Goal: Task Accomplishment & Management: Use online tool/utility

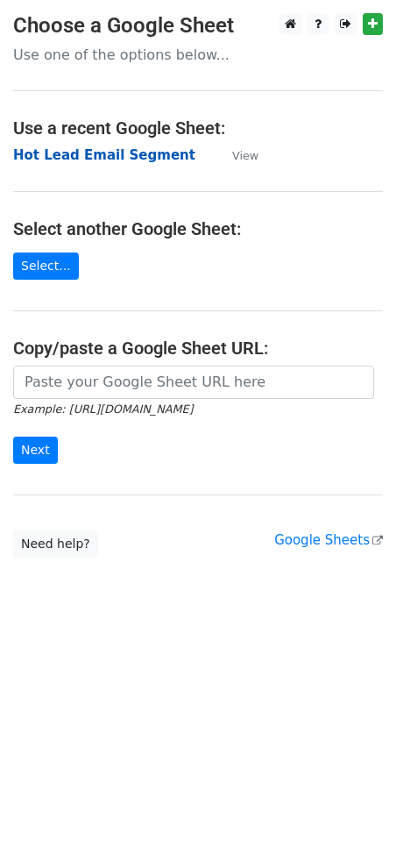
click at [103, 157] on strong "Hot Lead Email Segment" at bounding box center [104, 155] width 182 height 16
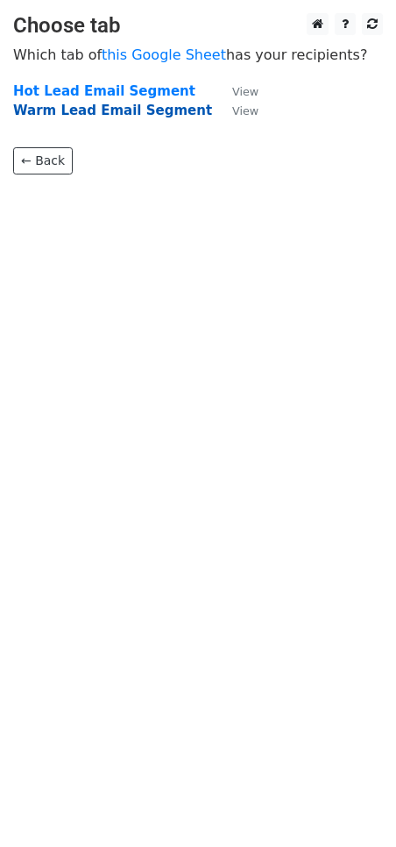
click at [81, 115] on strong "Warm Lead Email Segment" at bounding box center [112, 111] width 199 height 16
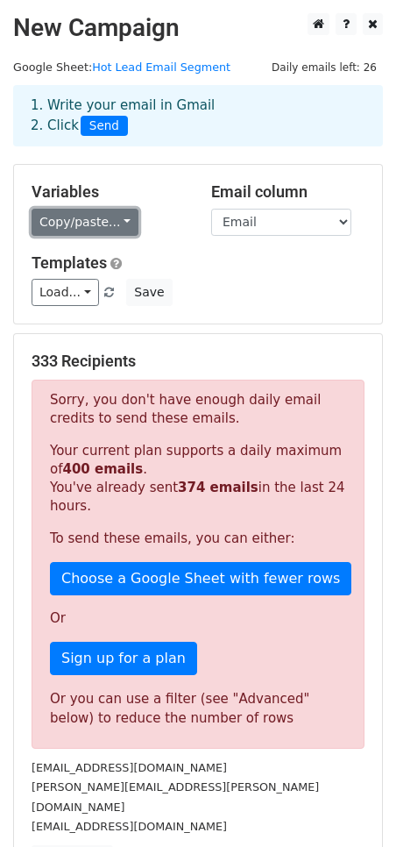
click at [112, 221] on link "Copy/paste..." at bounding box center [85, 222] width 107 height 27
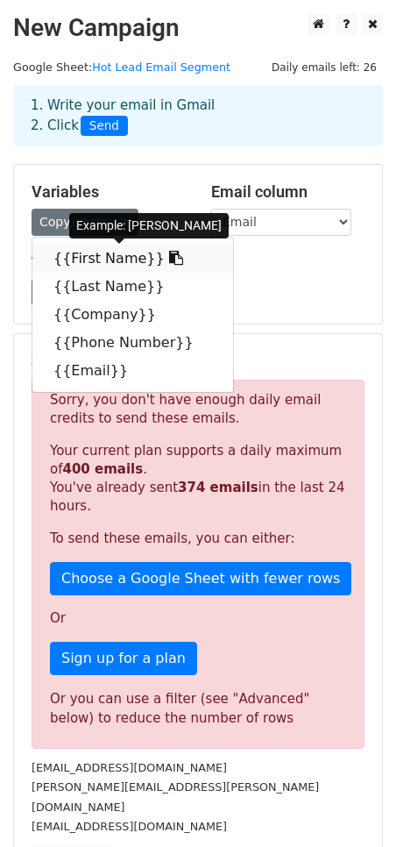
click at [169, 258] on icon at bounding box center [176, 258] width 14 height 14
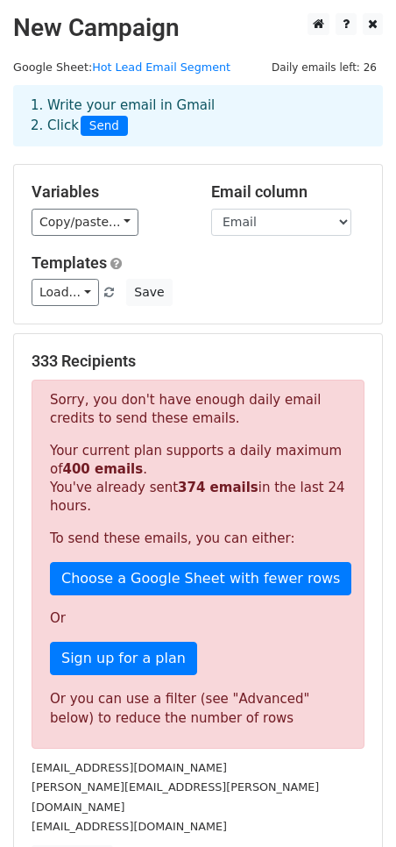
scroll to position [280, 0]
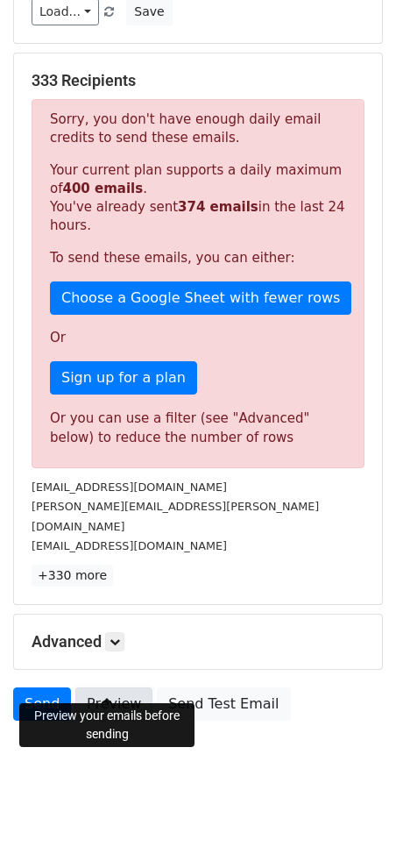
click at [117, 687] on link "Preview" at bounding box center [113, 703] width 77 height 33
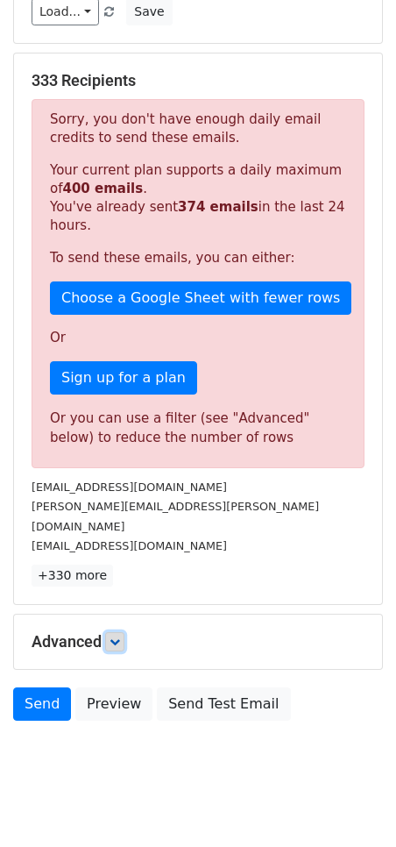
click at [124, 632] on link at bounding box center [114, 641] width 19 height 19
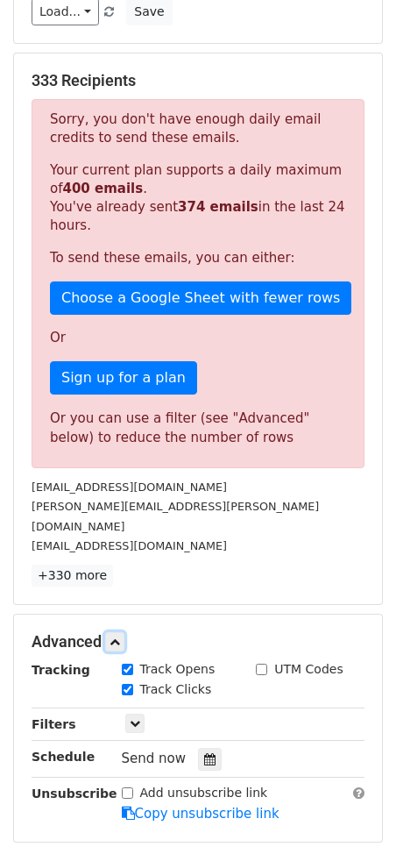
scroll to position [426, 0]
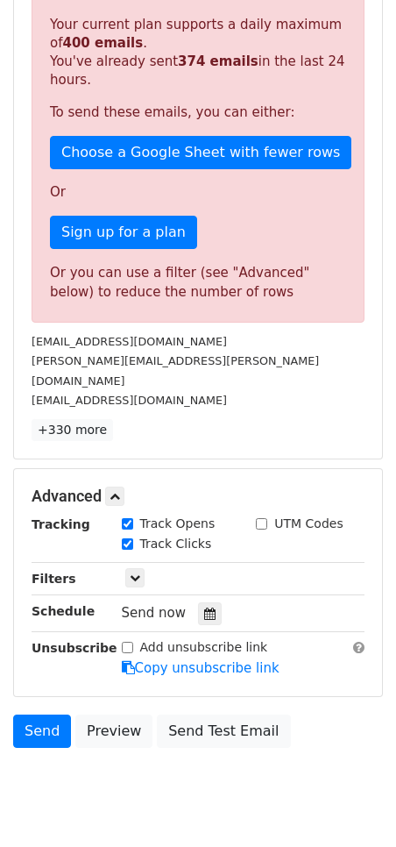
click at [265, 518] on input "UTM Codes" at bounding box center [261, 523] width 11 height 11
checkbox input "true"
click at [204, 607] on icon at bounding box center [209, 613] width 11 height 12
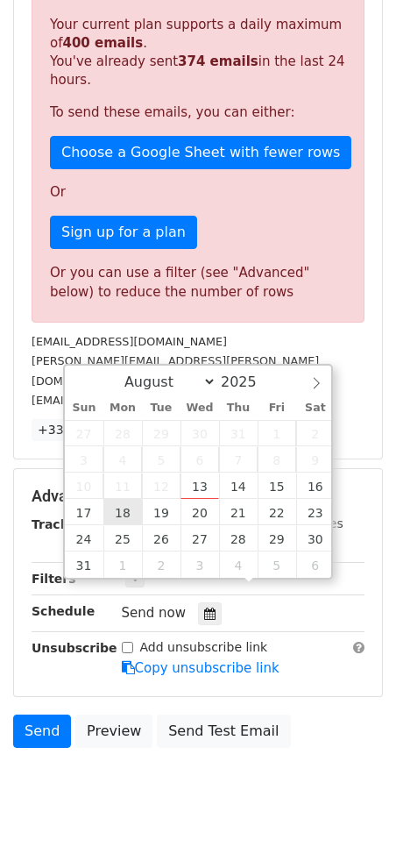
type input "2025-08-18 12:00"
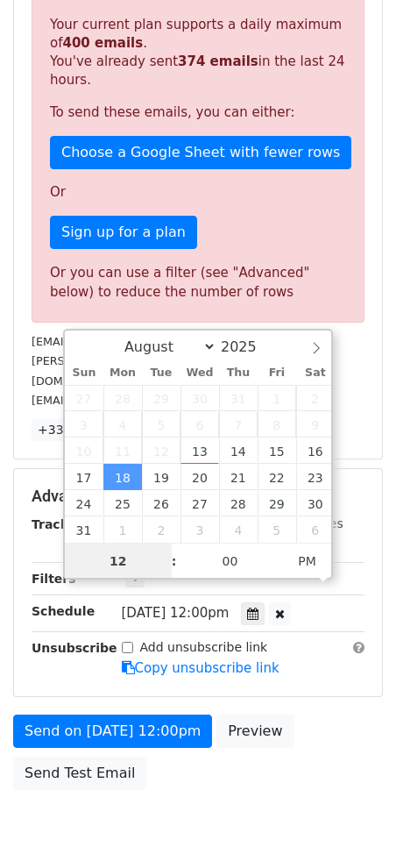
scroll to position [165, 0]
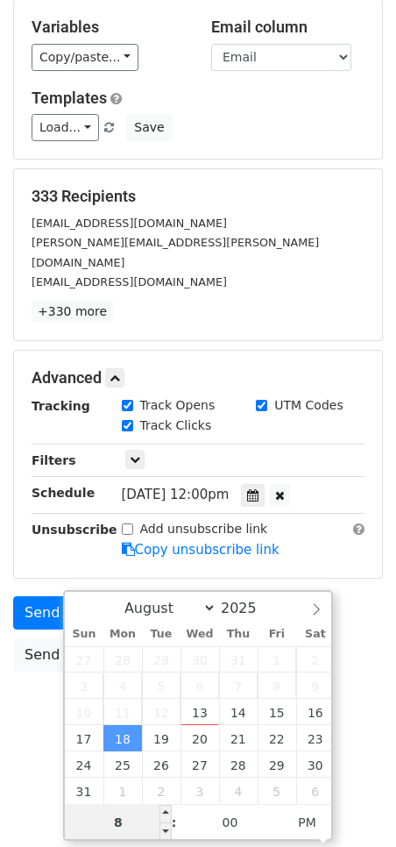
type input "8"
type input "2025-08-18 20:00"
type input "08"
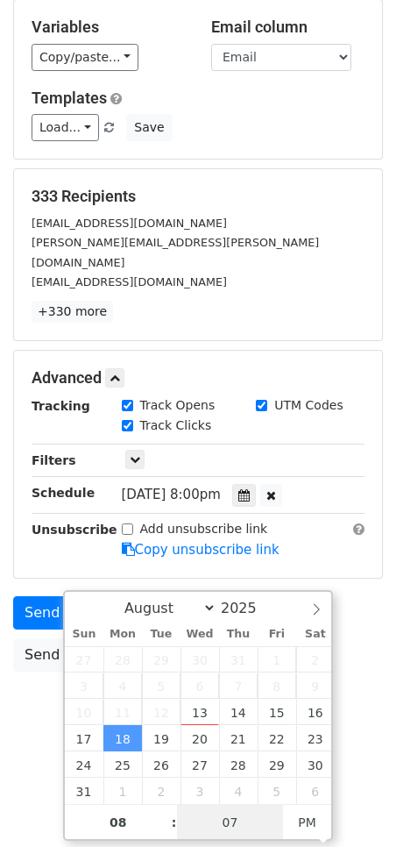
type input "07"
click at [245, 825] on input "07" at bounding box center [230, 822] width 107 height 35
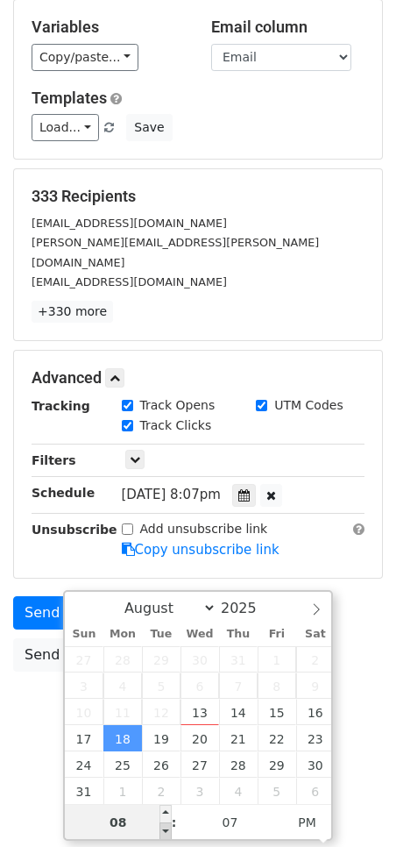
type input "2025-08-18 19:07"
type input "07"
click at [165, 829] on span at bounding box center [166, 831] width 12 height 18
type input "2025-08-18 18:07"
type input "06"
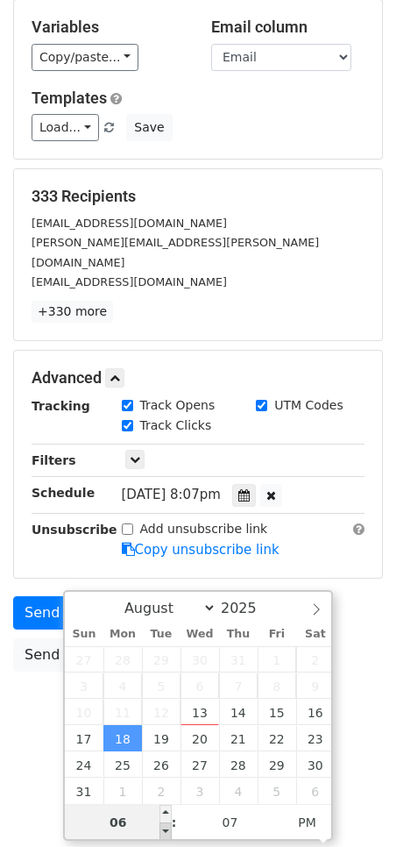
click at [165, 829] on span at bounding box center [166, 831] width 12 height 18
type input "2025-08-18 17:07"
type input "05"
click at [165, 829] on span at bounding box center [166, 831] width 12 height 18
type input "2025-08-18 16:07"
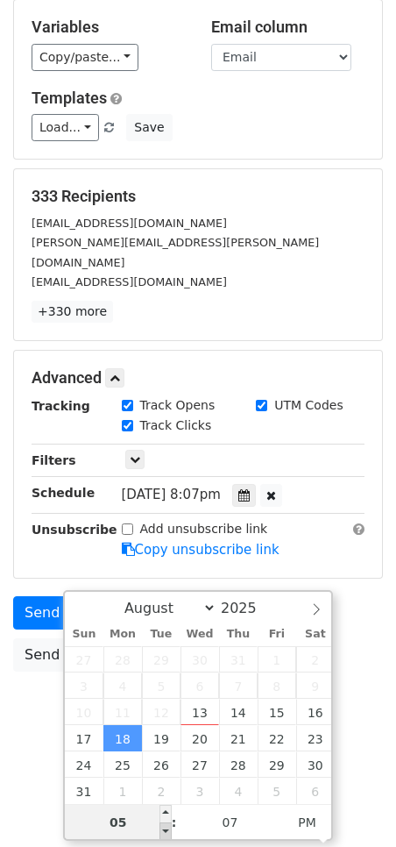
type input "04"
click at [165, 829] on span at bounding box center [166, 831] width 12 height 18
type input "2025-08-18 15:07"
type input "03"
click at [165, 829] on span at bounding box center [166, 831] width 12 height 18
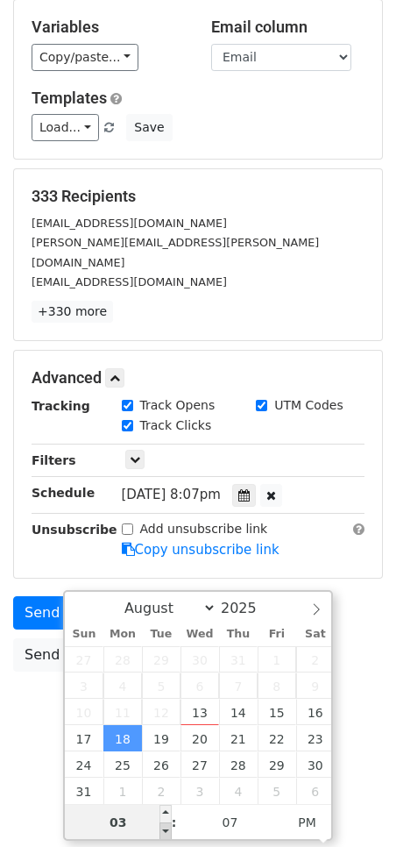
type input "2025-08-18 14:07"
type input "02"
click at [165, 829] on span at bounding box center [166, 831] width 12 height 18
type input "2025-08-18 13:07"
type input "01"
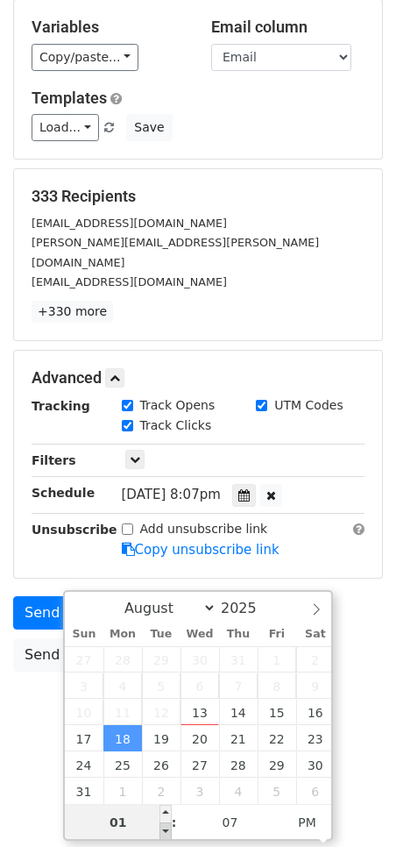
click at [165, 829] on span at bounding box center [166, 831] width 12 height 18
type input "2025-08-18 12:07"
type input "12"
click at [165, 829] on span at bounding box center [166, 831] width 12 height 18
type input "2025-08-18 11:07"
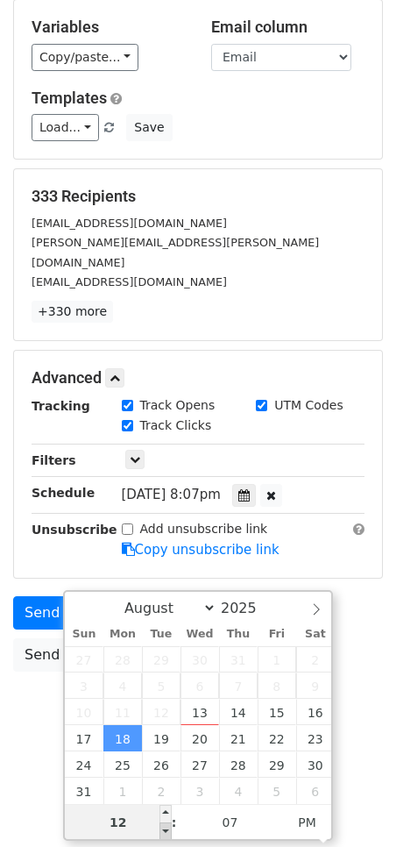
type input "11"
click at [165, 829] on span at bounding box center [166, 831] width 12 height 18
type input "2025-08-18 10:07"
type input "10"
click at [165, 829] on span at bounding box center [166, 831] width 12 height 18
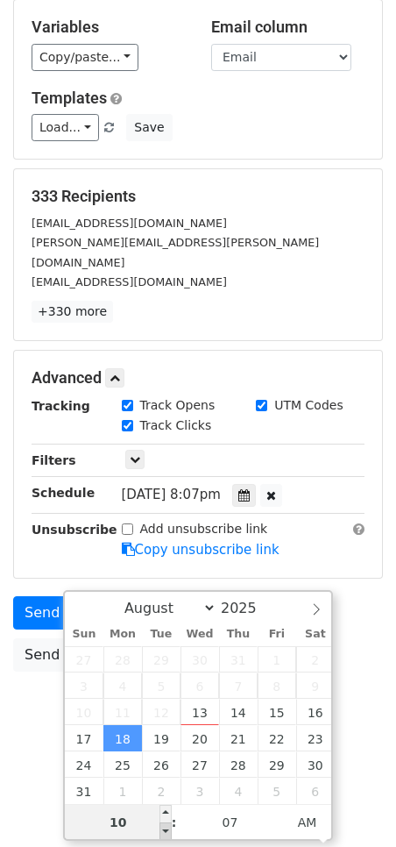
type input "2025-08-18 09:07"
type input "09"
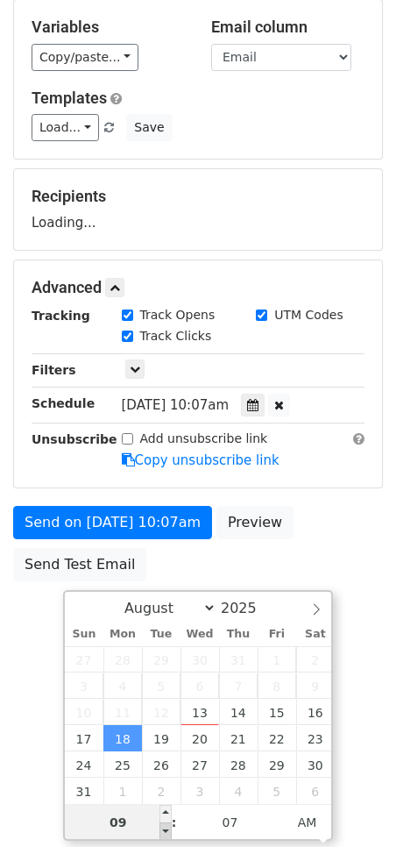
click at [165, 829] on span at bounding box center [166, 831] width 12 height 18
type input "2025-08-18 08:07"
type input "08"
click at [165, 829] on span at bounding box center [166, 831] width 12 height 18
type input "2025-08-18 07:07"
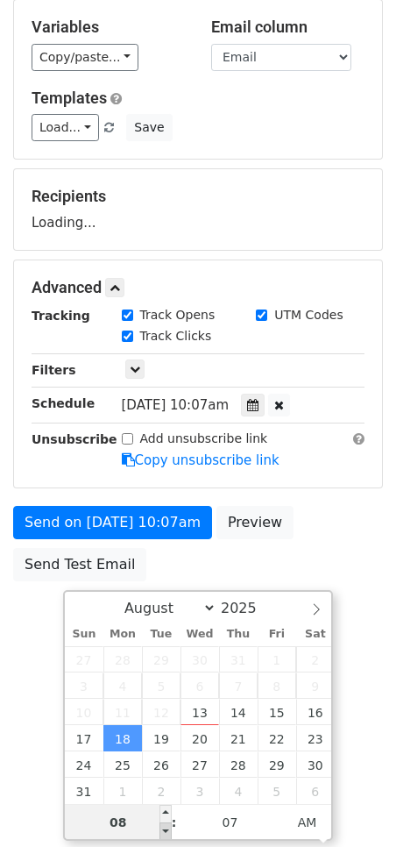
type input "07"
click at [165, 829] on span at bounding box center [166, 831] width 12 height 18
type input "2025-08-18 08:07"
type input "08"
click at [163, 811] on span at bounding box center [166, 814] width 12 height 18
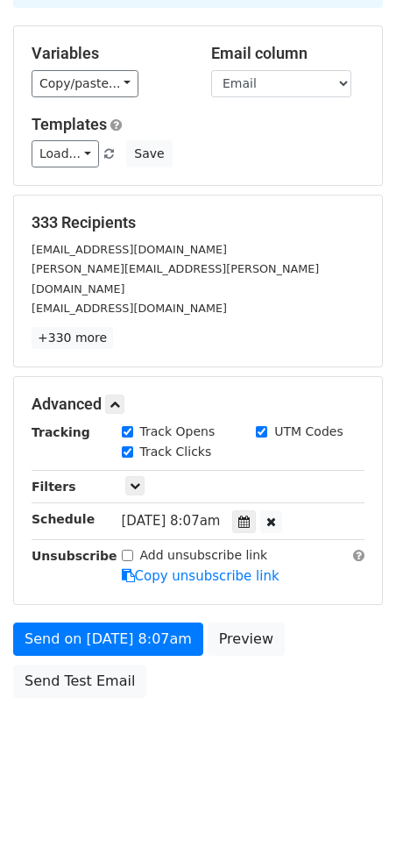
scroll to position [115, 0]
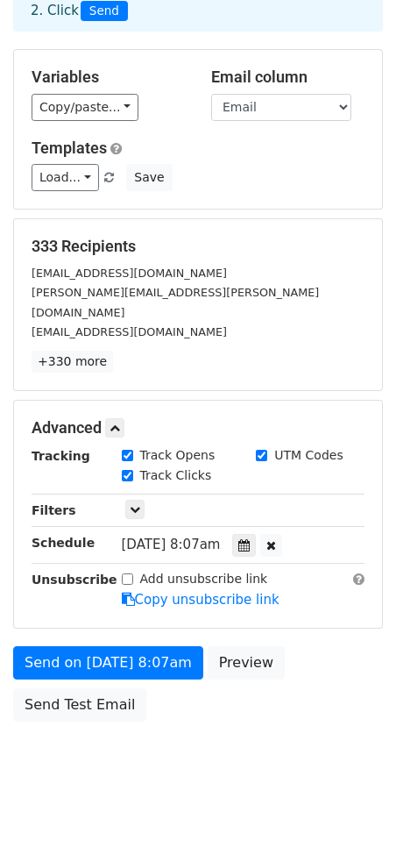
click at [312, 550] on div "Advanced Tracking Track Opens UTM Codes Track Clicks Filters Only include sprea…" at bounding box center [198, 514] width 368 height 227
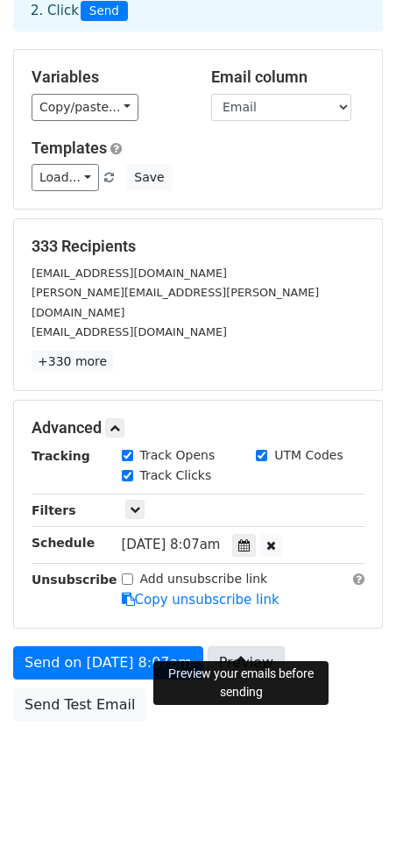
click at [230, 646] on link "Preview" at bounding box center [246, 662] width 77 height 33
click at [253, 646] on link "Preview" at bounding box center [246, 662] width 77 height 33
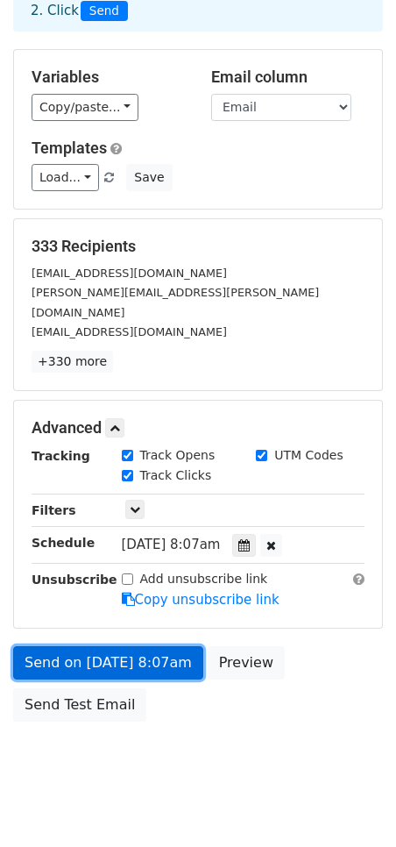
click at [144, 646] on link "Send on Aug 18 at 8:07am" at bounding box center [108, 662] width 190 height 33
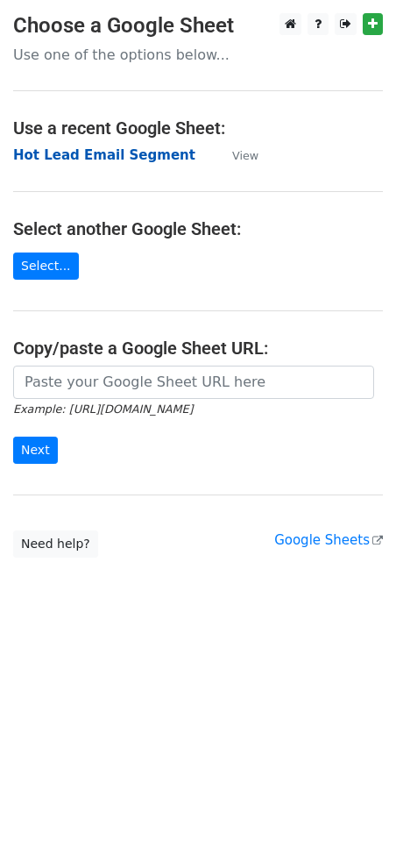
click at [149, 154] on strong "Hot Lead Email Segment" at bounding box center [104, 155] width 182 height 16
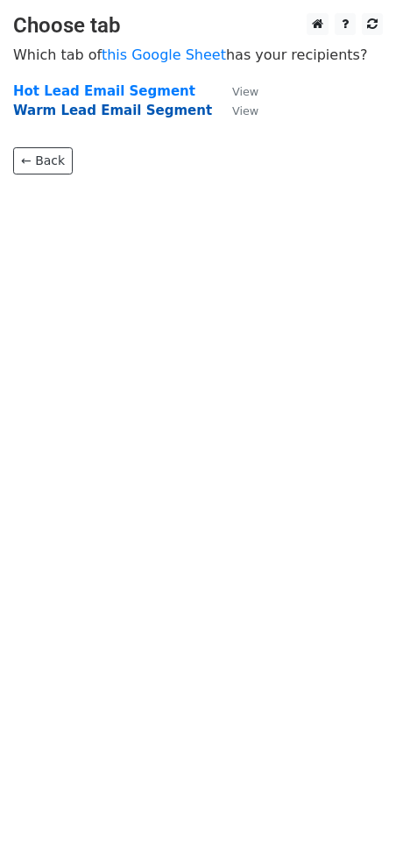
click at [103, 108] on strong "Warm Lead Email Segment" at bounding box center [112, 111] width 199 height 16
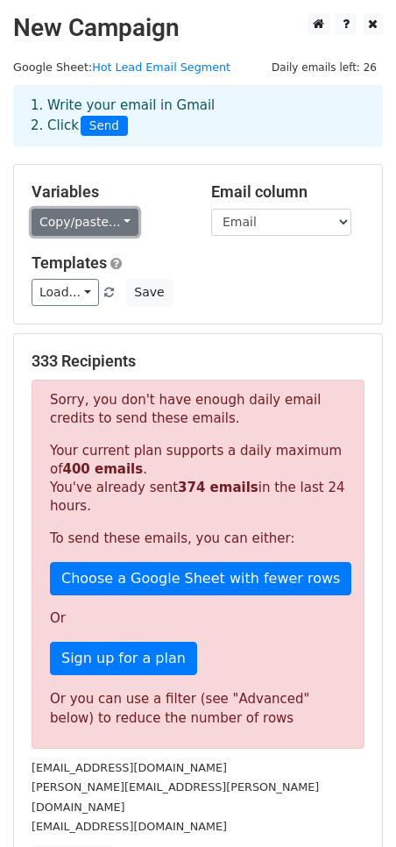
click at [92, 218] on link "Copy/paste..." at bounding box center [85, 222] width 107 height 27
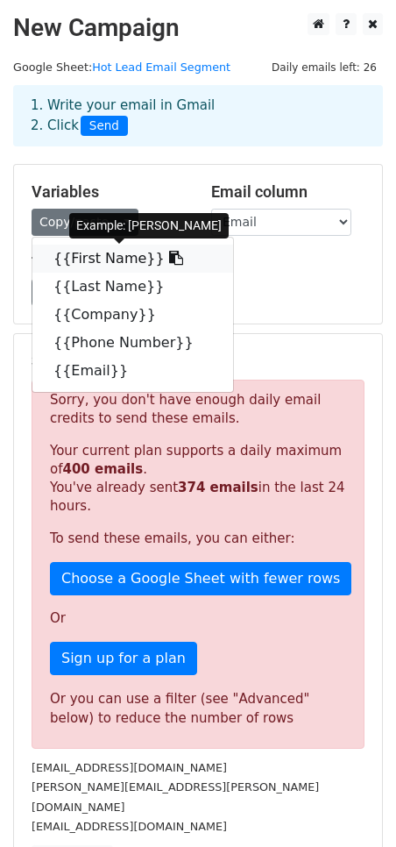
click at [76, 257] on link "{{First Name}}" at bounding box center [132, 259] width 201 height 28
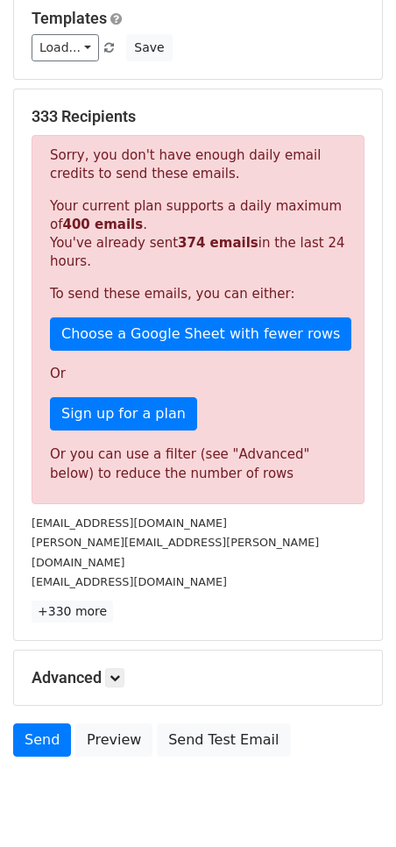
scroll to position [280, 0]
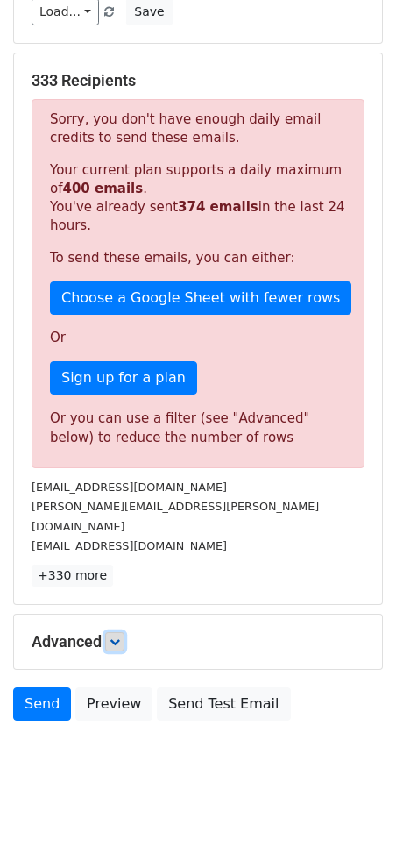
click at [117, 636] on icon at bounding box center [115, 641] width 11 height 11
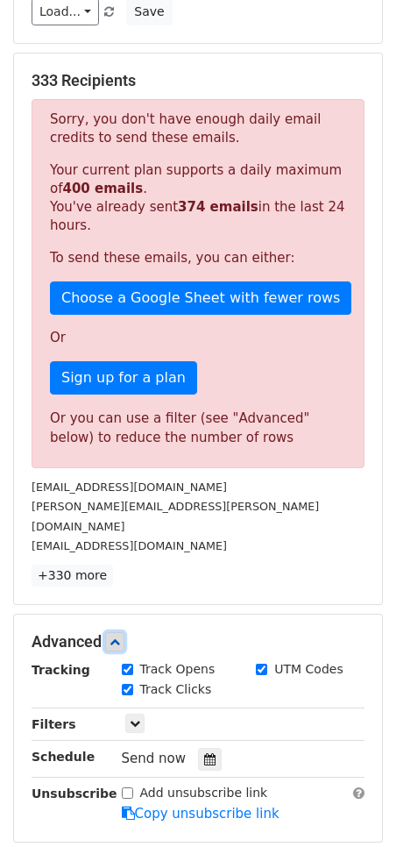
scroll to position [451, 0]
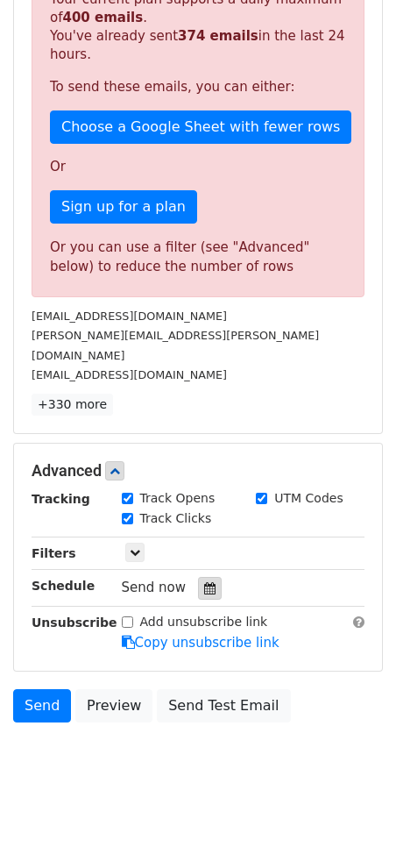
click at [206, 582] on icon at bounding box center [209, 588] width 11 height 12
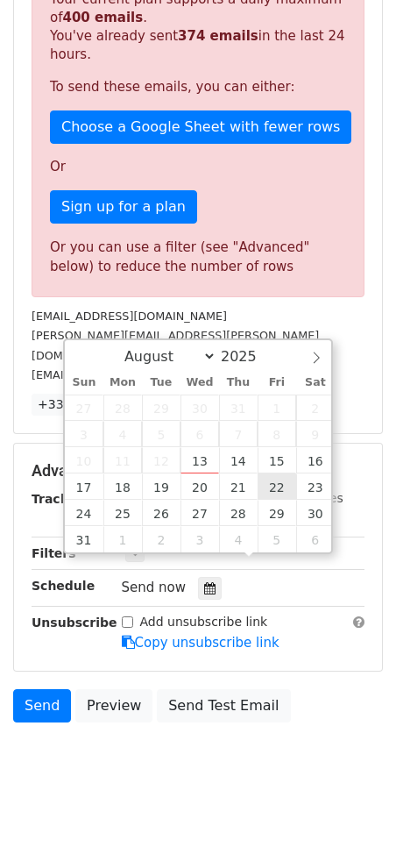
type input "2025-08-22 12:00"
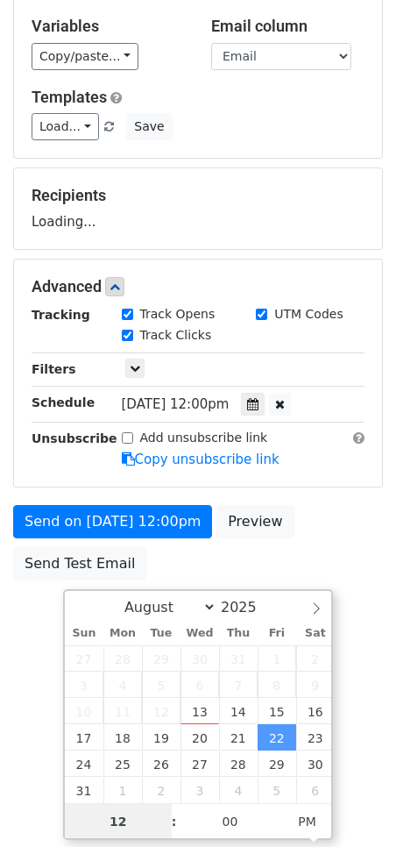
scroll to position [165, 0]
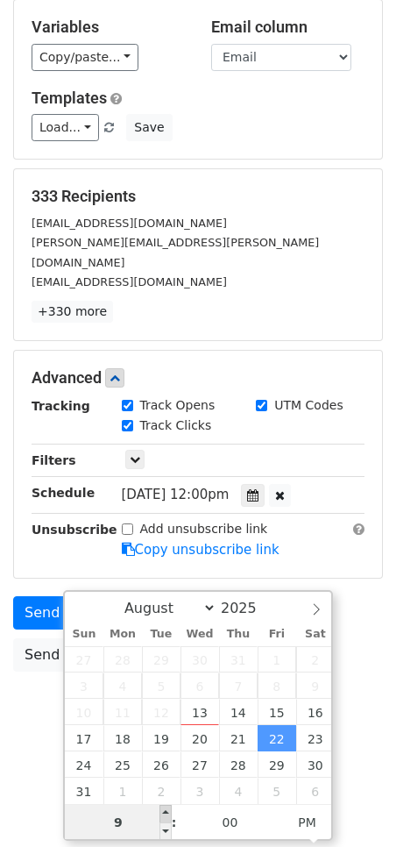
type input "09"
click at [167, 812] on span at bounding box center [166, 814] width 12 height 18
type input "2025-08-22 22:00"
type input "10"
click at [167, 812] on span at bounding box center [166, 814] width 12 height 18
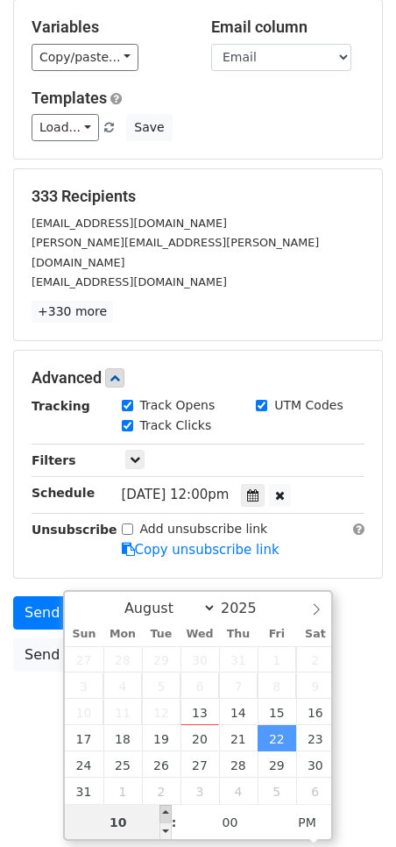
type input "2025-08-22 23:00"
type input "11"
click at [167, 812] on span at bounding box center [166, 814] width 12 height 18
type input "2025-08-22 00:00"
type input "12"
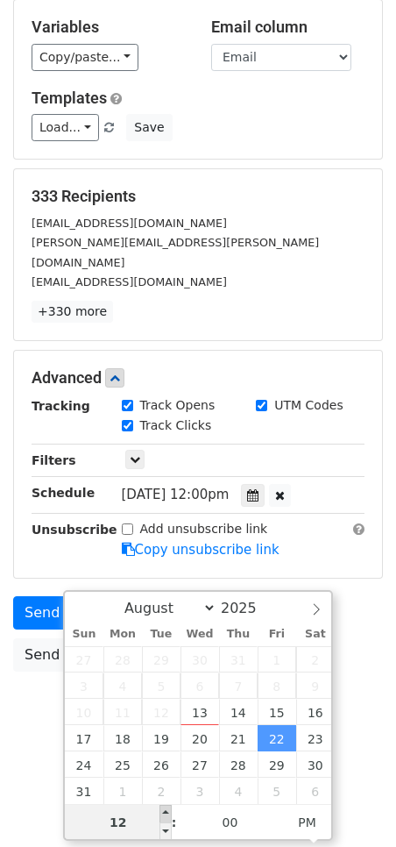
click at [167, 812] on span at bounding box center [166, 814] width 12 height 18
type input "2025-08-22 01:00"
type input "01"
click at [167, 812] on span at bounding box center [166, 814] width 12 height 18
type input "2025-08-22 02:00"
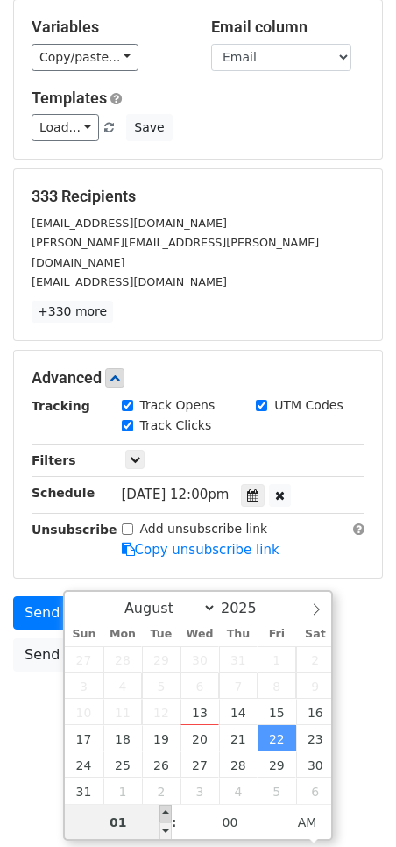
type input "02"
click at [167, 812] on span at bounding box center [166, 814] width 12 height 18
type input "2025-08-22 03:00"
type input "03"
click at [167, 812] on span at bounding box center [166, 814] width 12 height 18
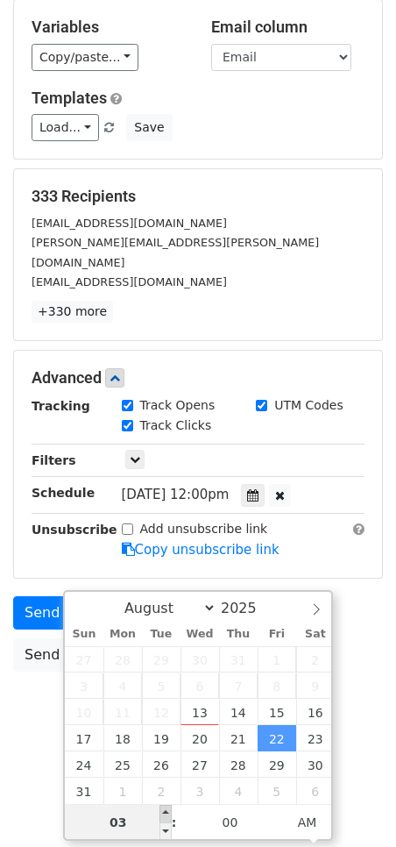
type input "2025-08-22 04:00"
type input "04"
click at [167, 812] on span at bounding box center [166, 814] width 12 height 18
type input "2025-08-22 05:00"
type input "05"
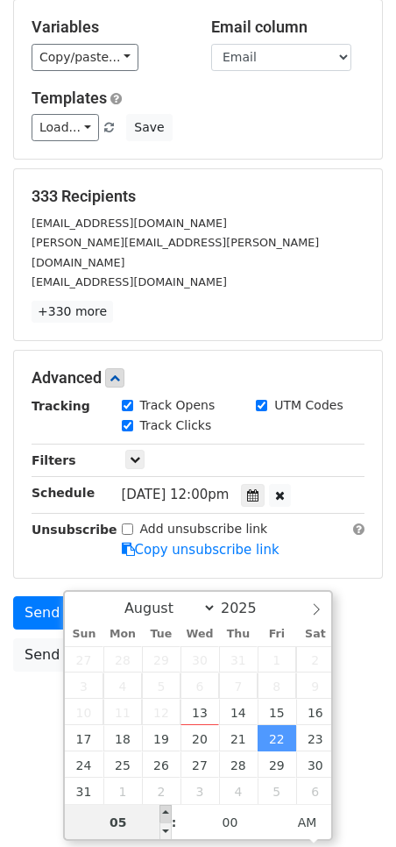
click at [167, 812] on span at bounding box center [166, 814] width 12 height 18
type input "2025-08-22 06:00"
type input "06"
click at [167, 812] on span at bounding box center [166, 814] width 12 height 18
type input "2025-08-22 07:00"
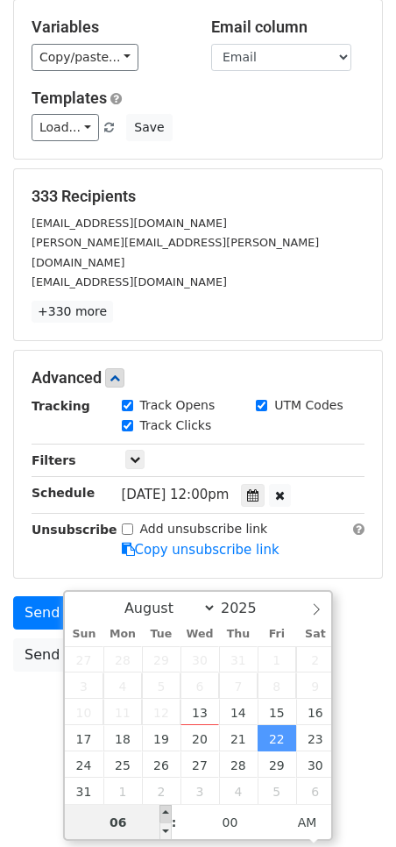
type input "07"
click at [167, 812] on span at bounding box center [166, 814] width 12 height 18
type input "2025-08-22 08:00"
type input "08"
click at [167, 812] on span at bounding box center [166, 814] width 12 height 18
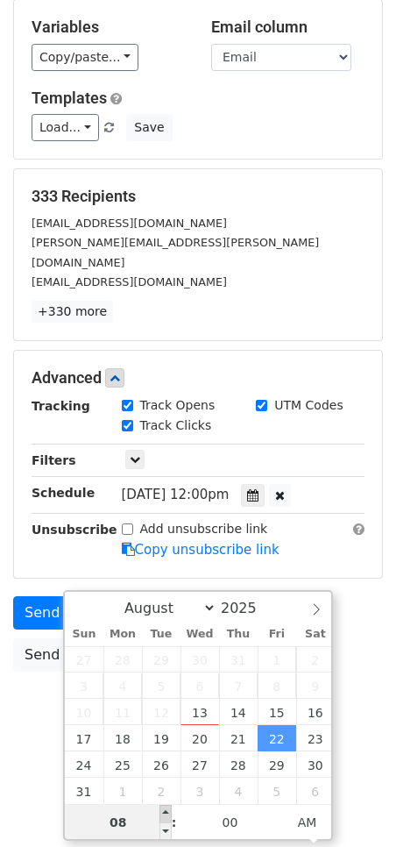
type input "2025-08-22 09:00"
type input "09"
click at [167, 812] on span at bounding box center [166, 814] width 12 height 18
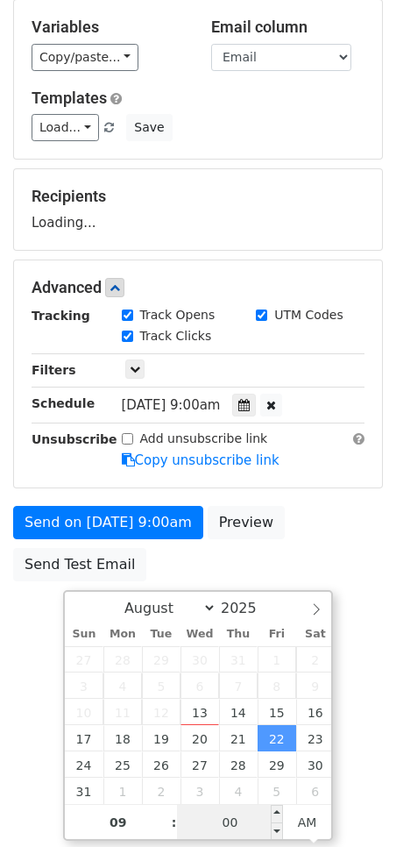
click at [231, 818] on input "00" at bounding box center [230, 822] width 107 height 35
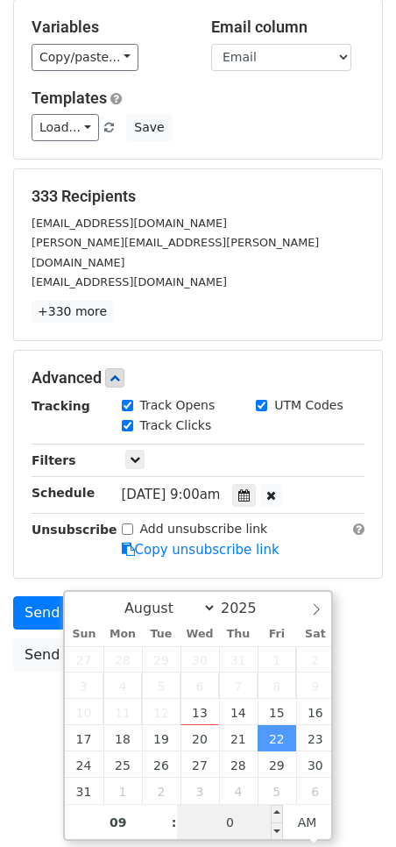
type input "07"
type input "2025-08-22 09:07"
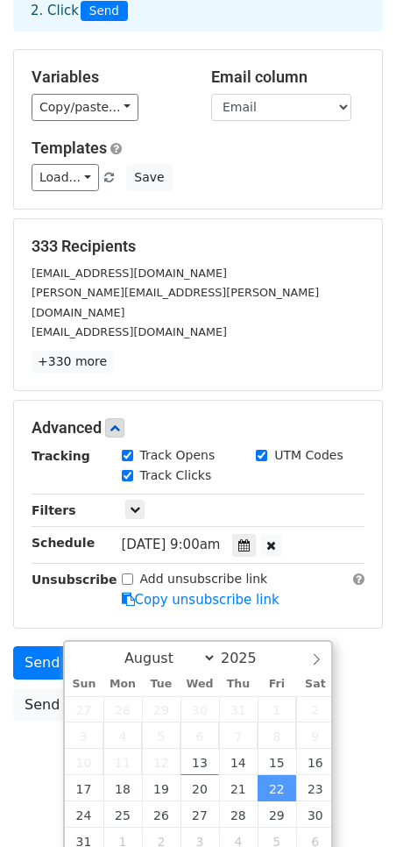
click at [301, 548] on div "Advanced Tracking Track Opens UTM Codes Track Clicks Filters Only include sprea…" at bounding box center [198, 514] width 368 height 227
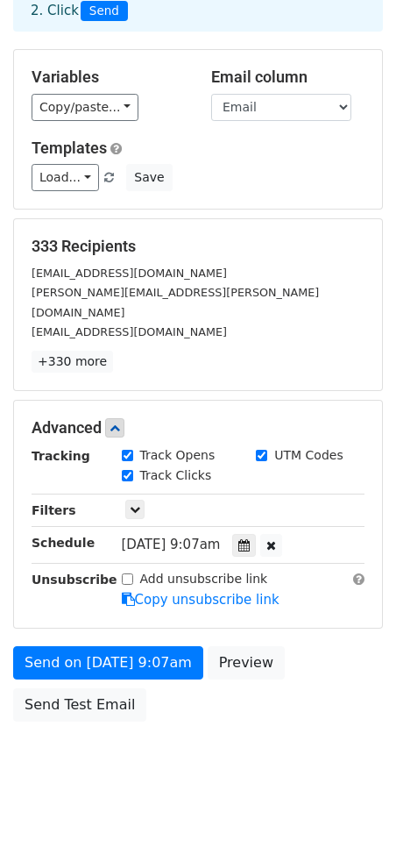
scroll to position [0, 0]
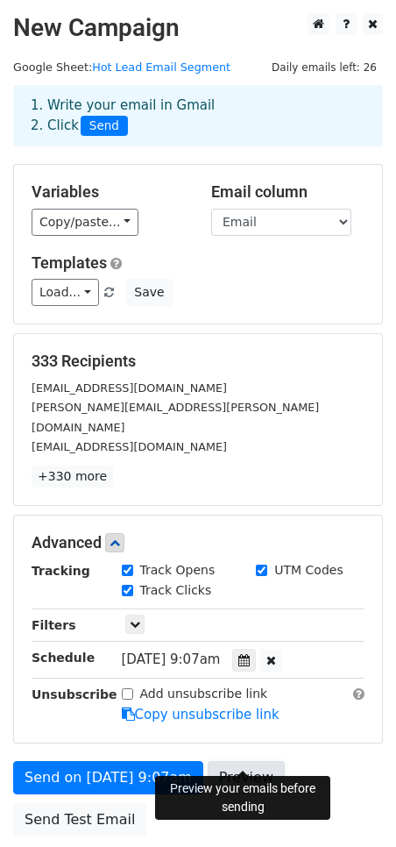
click at [257, 761] on link "Preview" at bounding box center [246, 777] width 77 height 33
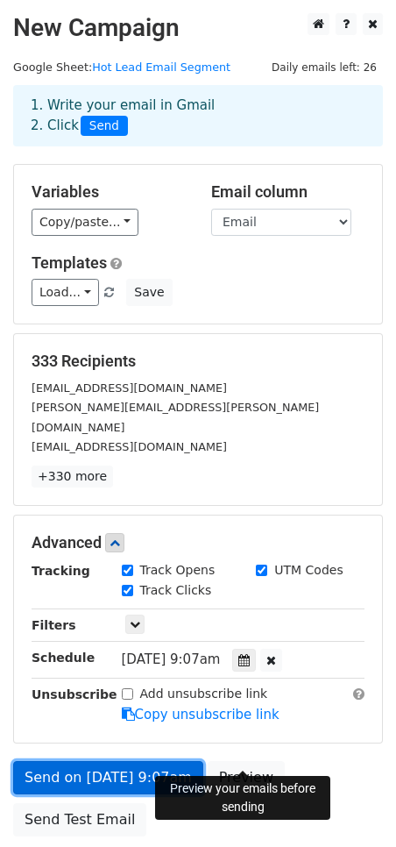
click at [155, 761] on link "Send on Aug 22 at 9:07am" at bounding box center [108, 777] width 190 height 33
